Goal: Answer question/provide support: Share knowledge or assist other users

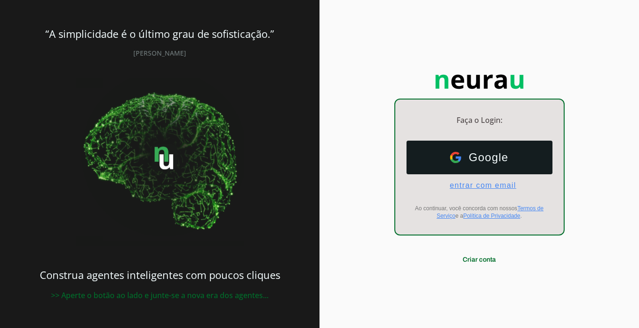
click at [502, 182] on span "entrar com email" at bounding box center [479, 186] width 74 height 8
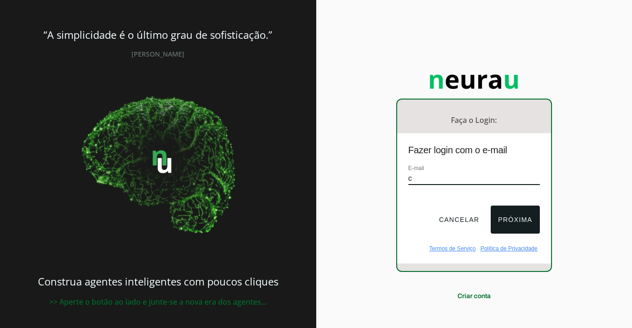
type input "[EMAIL_ADDRESS][DOMAIN_NAME]"
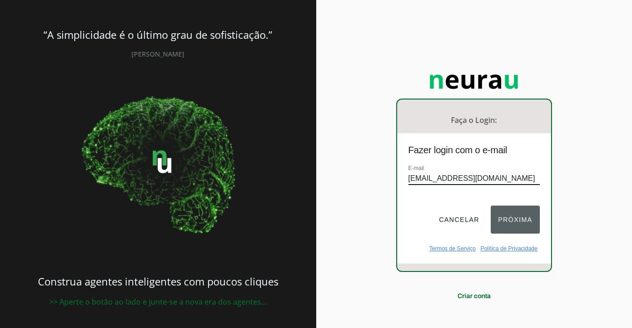
click at [503, 218] on button "Próxima" at bounding box center [515, 220] width 49 height 28
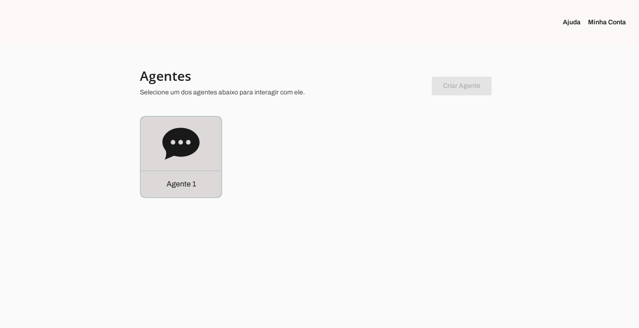
click at [148, 194] on div "Agente 1" at bounding box center [181, 184] width 80 height 27
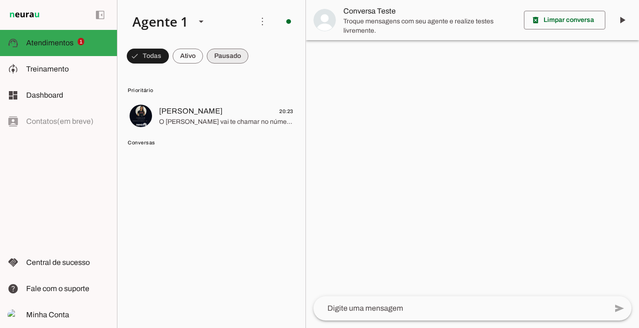
click at [232, 58] on span at bounding box center [228, 56] width 42 height 22
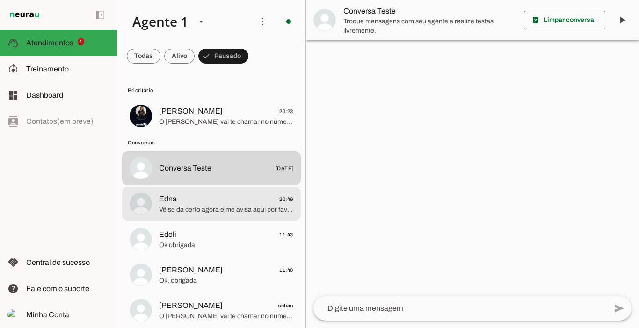
click at [225, 209] on span "Vê se dá certo agora e me avisa aqui por favor. Obrigada 😊" at bounding box center [226, 209] width 134 height 9
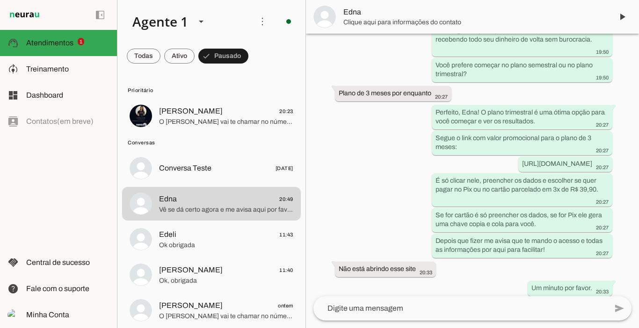
scroll to position [1692, 0]
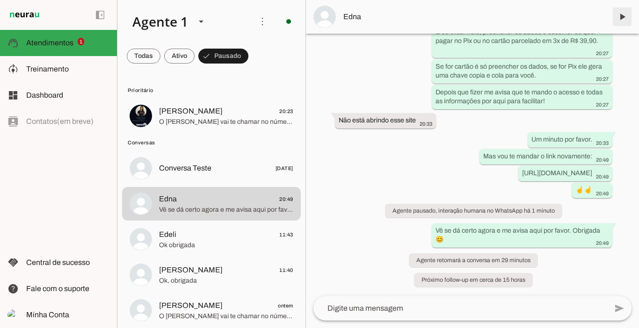
click at [626, 22] on span at bounding box center [622, 17] width 22 height 22
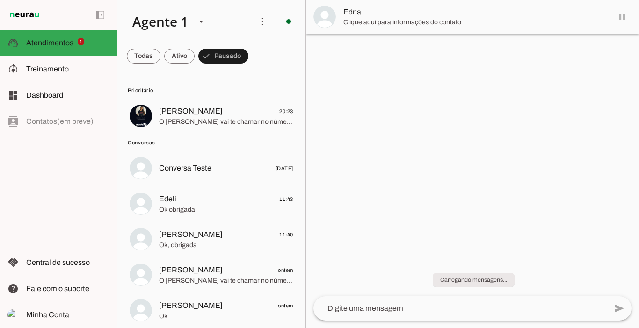
scroll to position [0, 0]
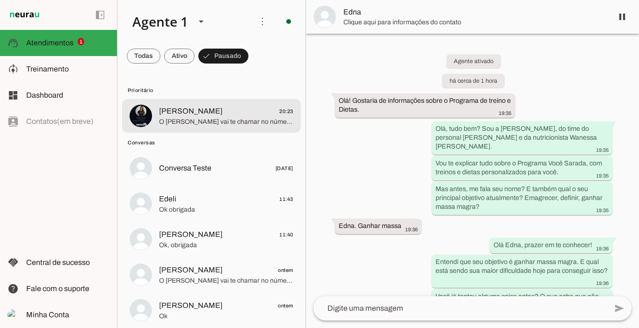
click at [198, 122] on span "O [PERSON_NAME] vai te chamar no número exclusivo de alunas, só um minuto" at bounding box center [226, 121] width 134 height 9
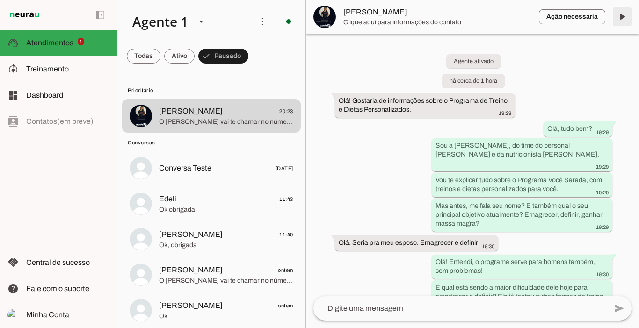
click at [622, 15] on span at bounding box center [622, 17] width 22 height 22
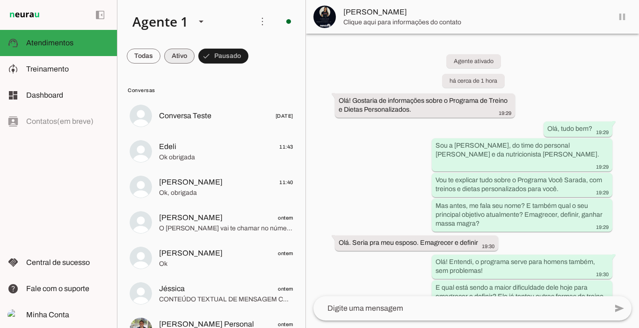
click at [181, 54] on span at bounding box center [179, 56] width 30 height 22
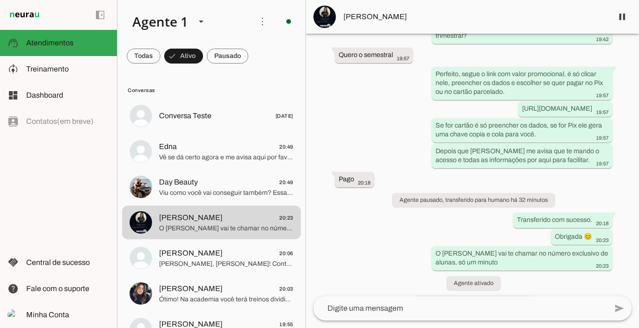
scroll to position [1448, 0]
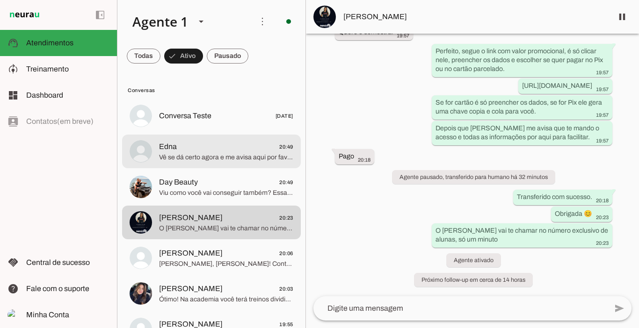
click at [173, 146] on span "Edna" at bounding box center [168, 146] width 18 height 11
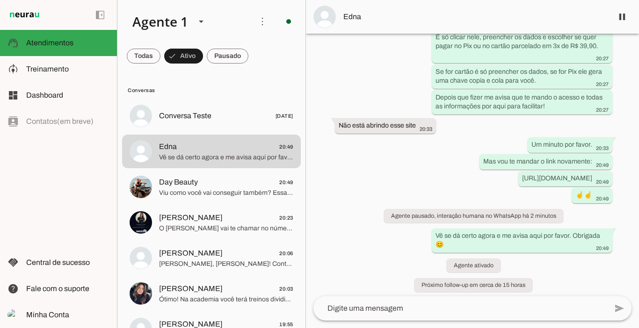
scroll to position [1702, 0]
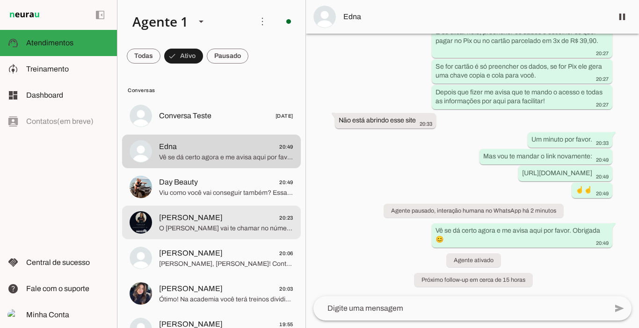
click at [178, 219] on span "[PERSON_NAME]" at bounding box center [191, 217] width 64 height 11
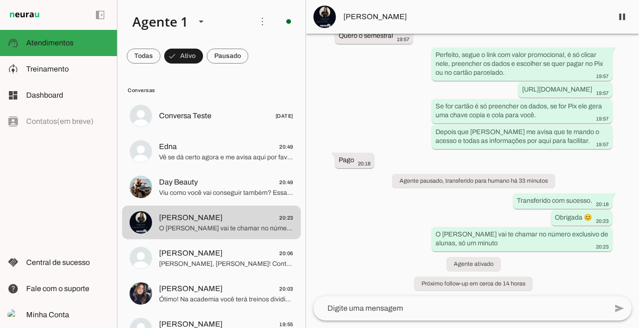
scroll to position [1448, 0]
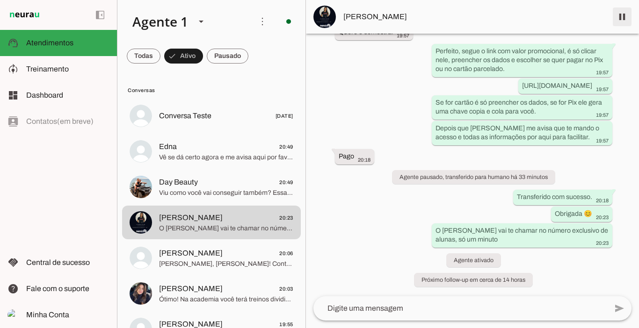
click at [623, 15] on span at bounding box center [622, 17] width 22 height 22
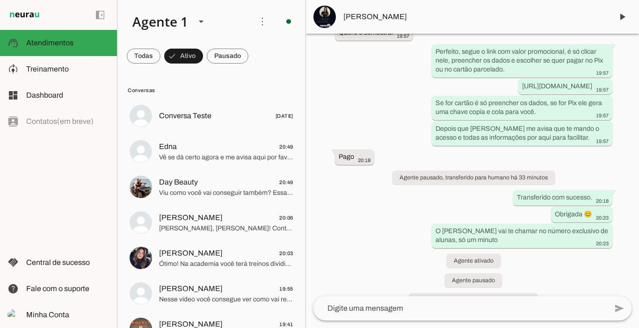
scroll to position [1488, 0]
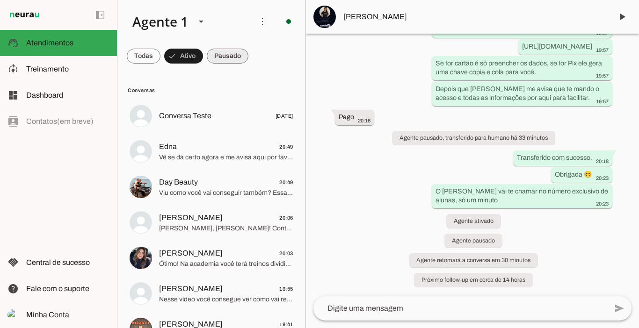
click at [236, 58] on span at bounding box center [228, 56] width 42 height 22
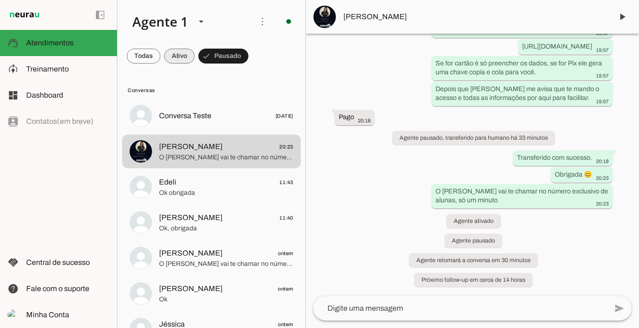
click at [187, 57] on span at bounding box center [179, 56] width 30 height 22
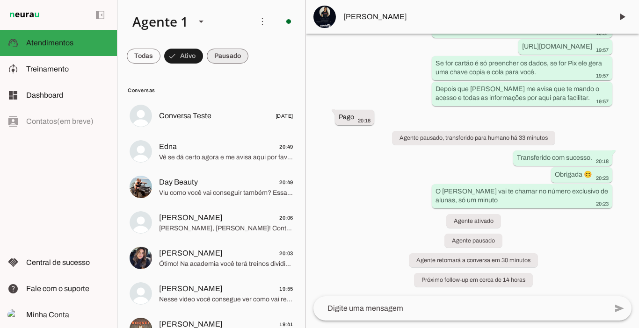
click at [223, 58] on span at bounding box center [228, 56] width 42 height 22
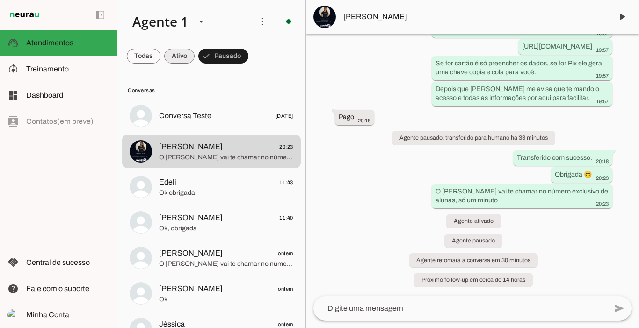
click at [169, 55] on span at bounding box center [179, 56] width 30 height 22
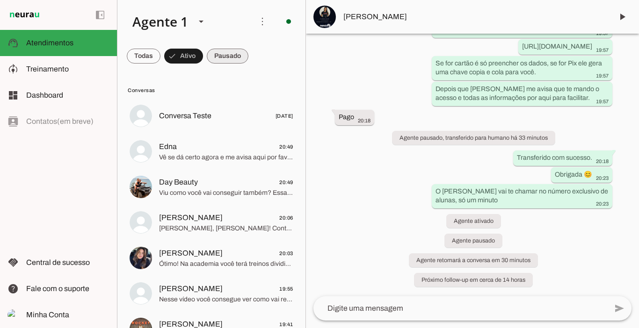
click at [213, 55] on span at bounding box center [228, 56] width 42 height 22
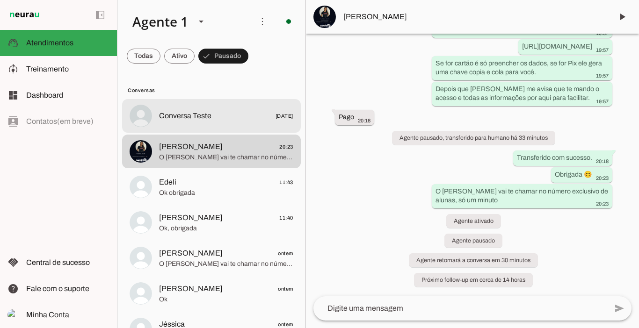
click at [204, 109] on md-item "Conversa Teste 01/07/2025" at bounding box center [211, 116] width 179 height 34
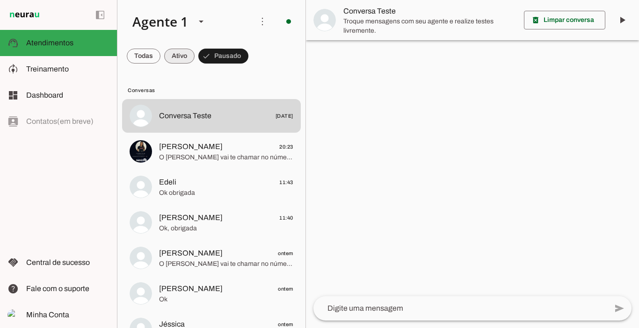
click at [181, 60] on span at bounding box center [179, 56] width 30 height 22
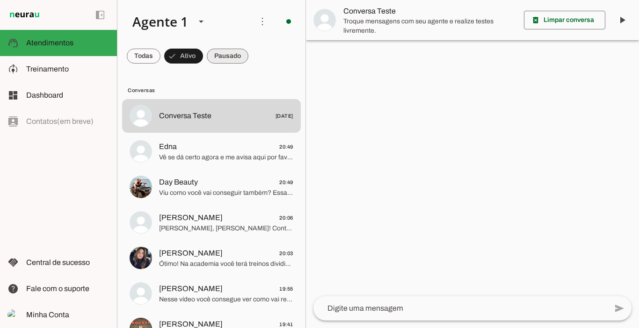
click at [235, 58] on span at bounding box center [228, 56] width 42 height 22
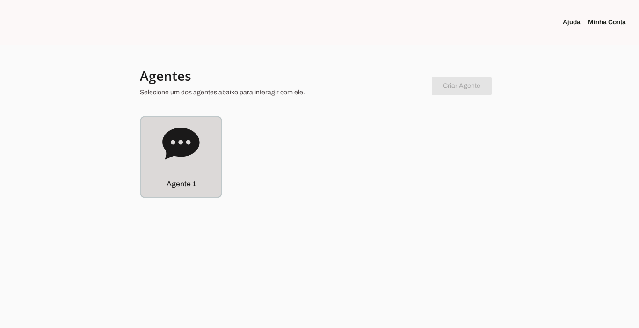
click at [183, 187] on p "Agente 1" at bounding box center [181, 184] width 29 height 11
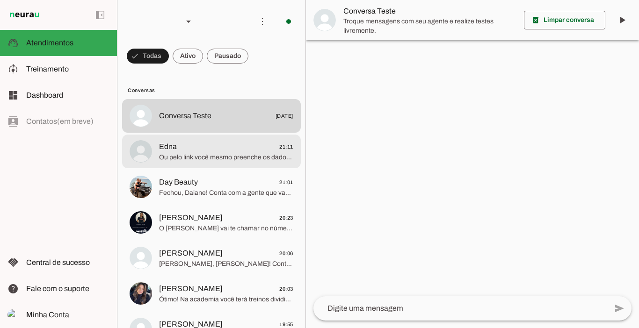
click at [185, 150] on span "Edna 21:11" at bounding box center [226, 147] width 134 height 12
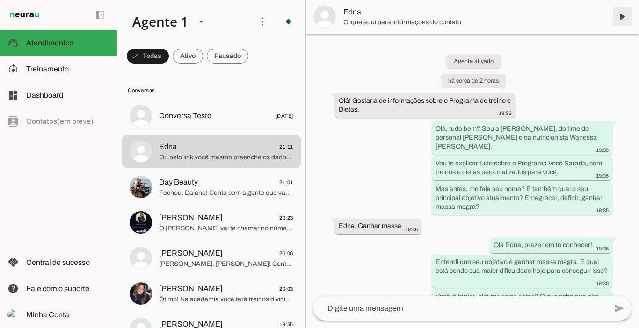
click at [620, 20] on span at bounding box center [622, 17] width 22 height 22
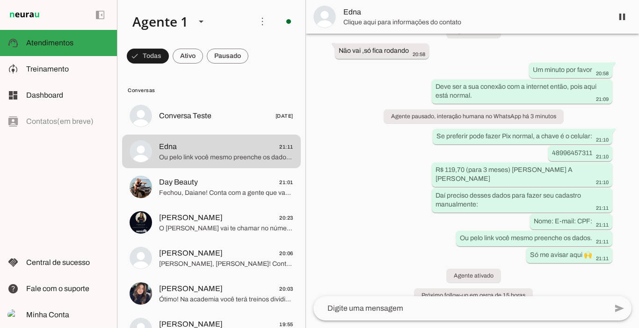
scroll to position [1956, 0]
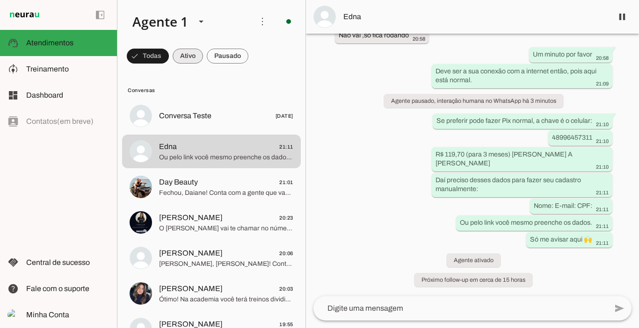
click at [192, 59] on span at bounding box center [188, 56] width 30 height 22
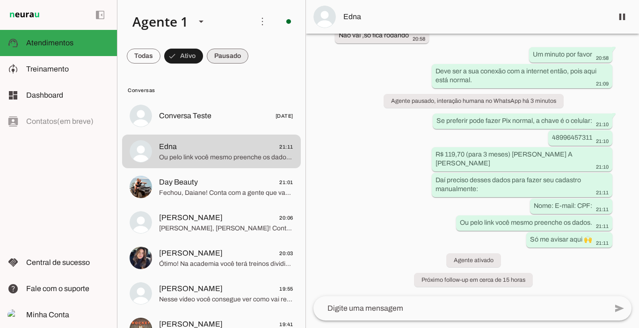
click at [211, 57] on span at bounding box center [228, 56] width 42 height 22
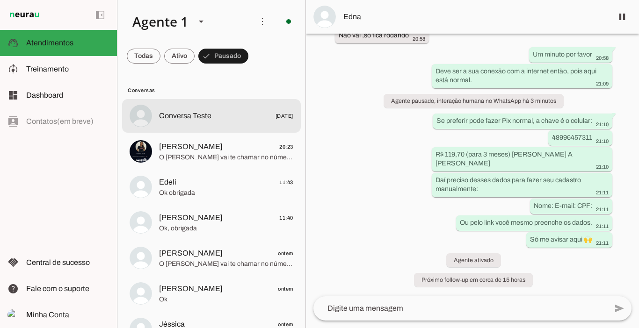
click at [186, 113] on span "Conversa Teste" at bounding box center [185, 115] width 52 height 11
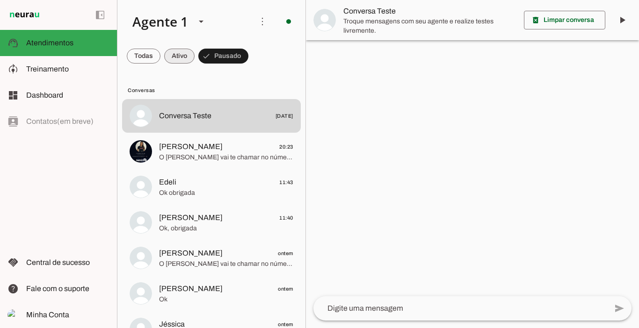
click at [181, 57] on span at bounding box center [179, 56] width 30 height 22
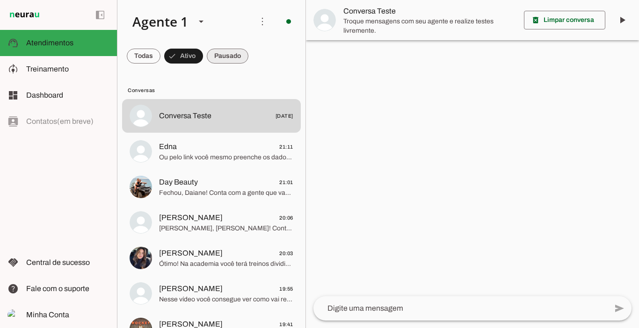
click at [236, 54] on span at bounding box center [228, 56] width 42 height 22
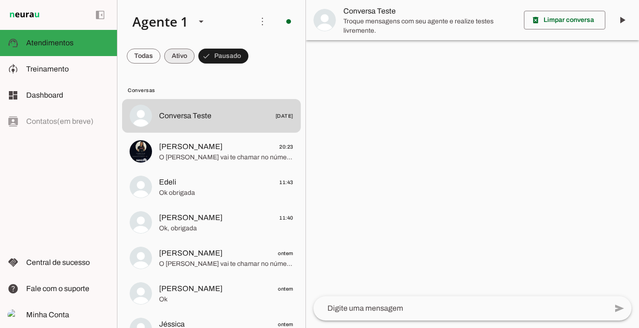
click at [182, 54] on span at bounding box center [179, 56] width 30 height 22
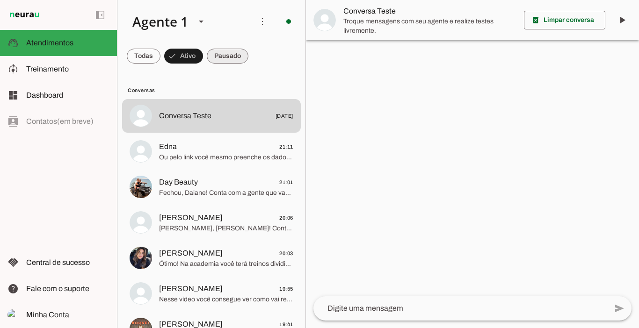
click at [225, 54] on span at bounding box center [228, 56] width 42 height 22
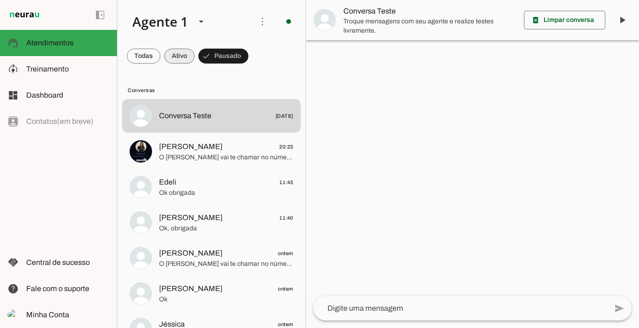
click at [172, 57] on span at bounding box center [179, 56] width 30 height 22
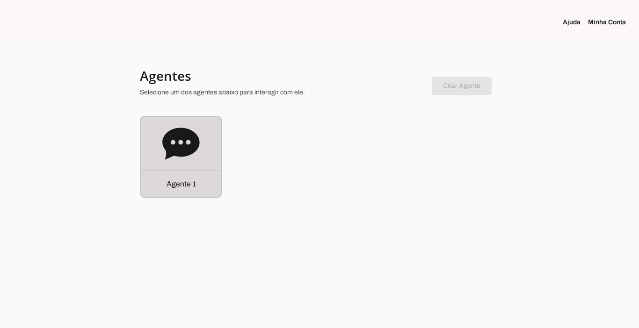
click at [172, 183] on p "Agente 1" at bounding box center [181, 184] width 29 height 11
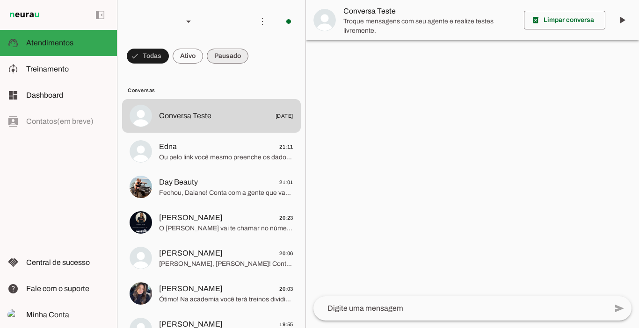
click at [221, 56] on span at bounding box center [228, 56] width 42 height 22
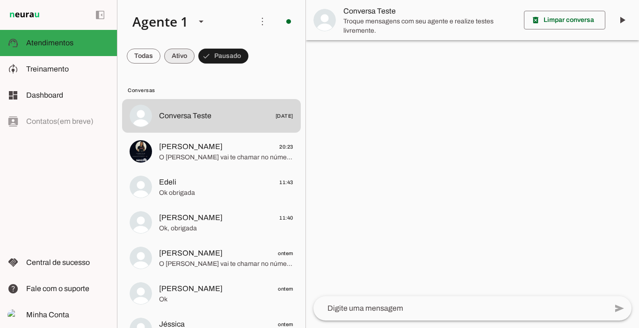
click at [174, 57] on span at bounding box center [179, 56] width 30 height 22
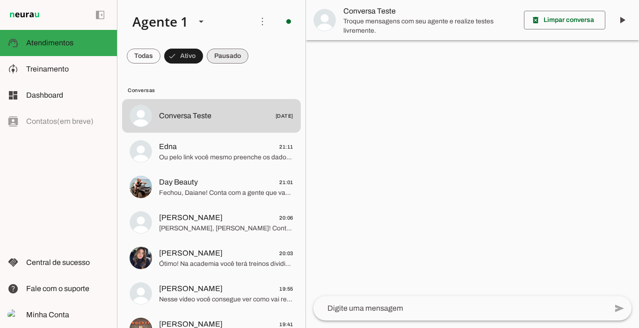
click at [217, 55] on span at bounding box center [228, 56] width 42 height 22
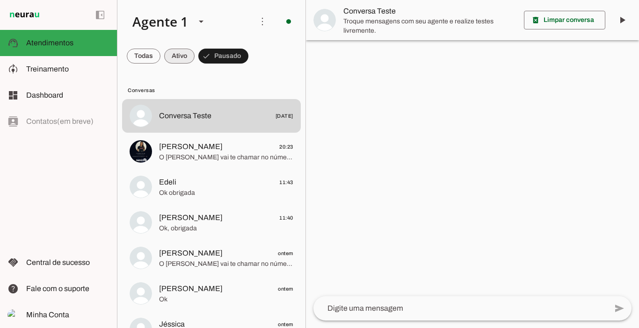
click at [179, 56] on span at bounding box center [179, 56] width 30 height 22
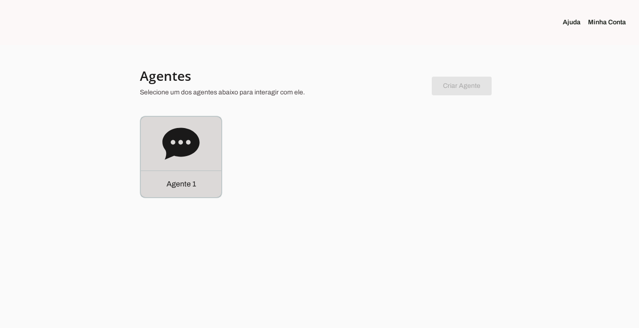
click at [179, 182] on p "Agente 1" at bounding box center [181, 184] width 29 height 11
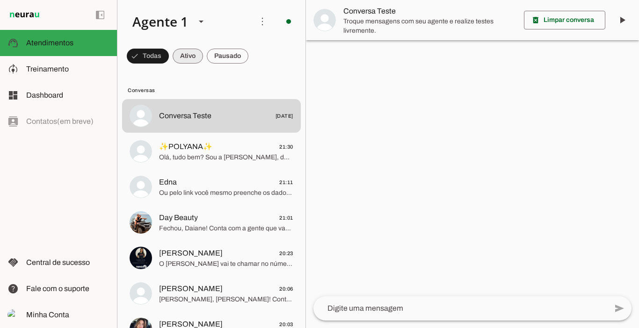
click at [189, 52] on span at bounding box center [188, 56] width 30 height 22
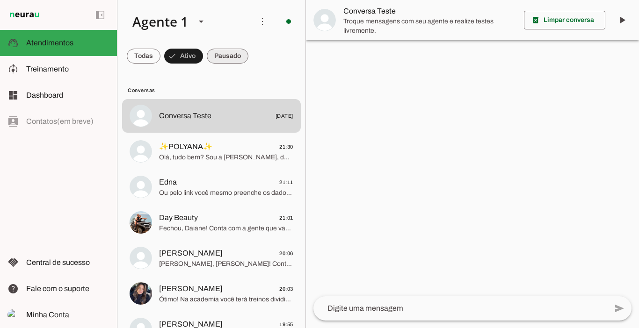
click at [226, 56] on span at bounding box center [228, 56] width 42 height 22
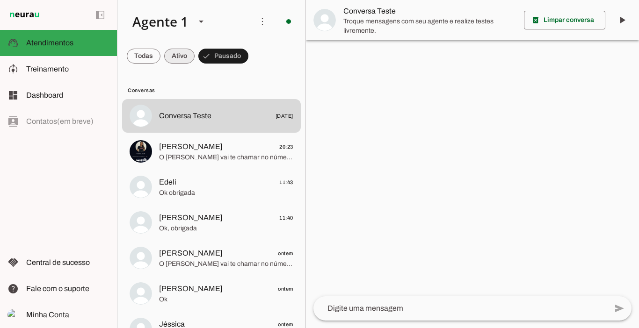
click at [183, 57] on span at bounding box center [179, 56] width 30 height 22
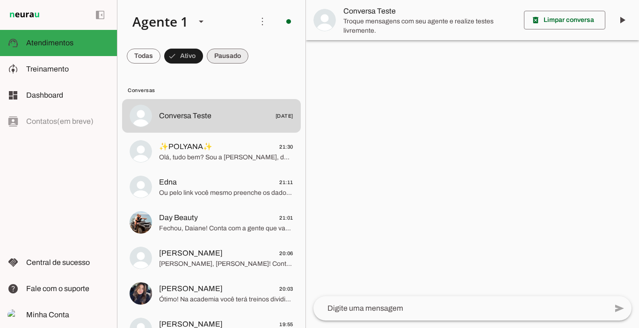
click at [225, 54] on span at bounding box center [228, 56] width 42 height 22
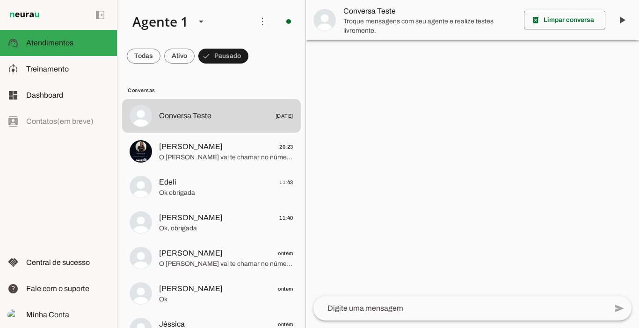
click at [163, 57] on md-chip-set at bounding box center [211, 56] width 188 height 26
click at [182, 53] on span at bounding box center [179, 56] width 30 height 22
